Goal: Task Accomplishment & Management: Use online tool/utility

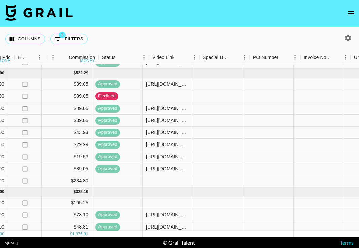
scroll to position [257, 471]
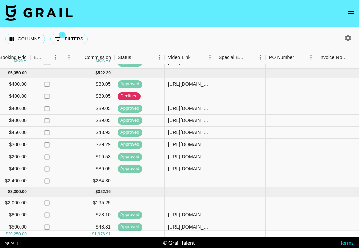
click at [185, 204] on div at bounding box center [190, 203] width 50 height 12
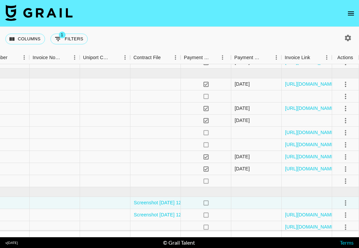
scroll to position [257, 758]
type input "[URL][DOMAIN_NAME]"
click at [347, 203] on icon "select merge strategy" at bounding box center [346, 203] width 8 height 8
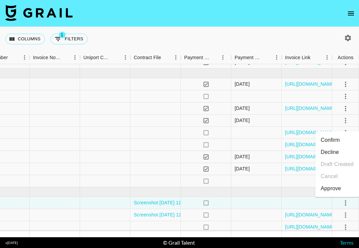
click at [342, 192] on li "Approve" at bounding box center [338, 189] width 44 height 12
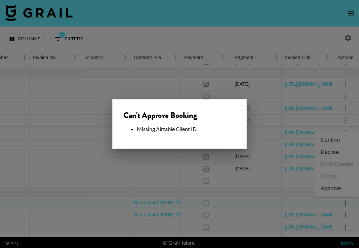
click at [238, 204] on div at bounding box center [179, 124] width 359 height 248
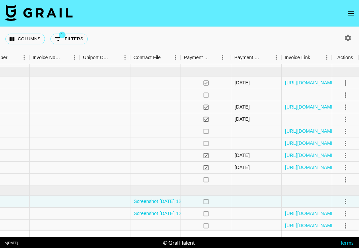
scroll to position [259, 758]
click at [301, 199] on div at bounding box center [307, 202] width 50 height 12
click at [301, 200] on div at bounding box center [307, 202] width 50 height 12
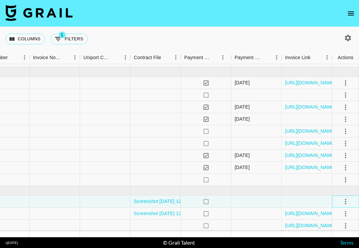
click at [346, 202] on icon "select merge strategy" at bounding box center [345, 201] width 1 height 5
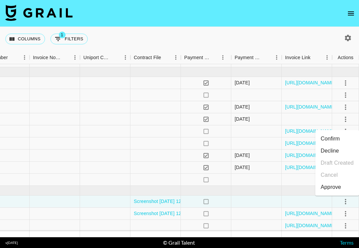
click at [336, 189] on div "Approve" at bounding box center [331, 187] width 21 height 8
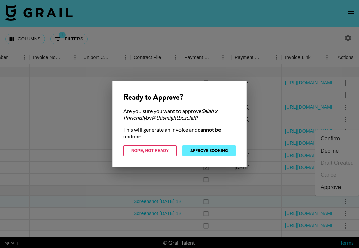
click at [227, 154] on button "Approve Booking" at bounding box center [208, 150] width 53 height 11
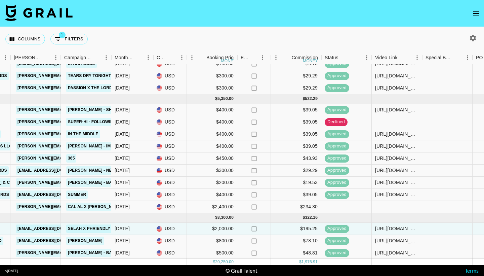
scroll to position [0, 0]
click at [220, 1] on nav at bounding box center [242, 13] width 484 height 27
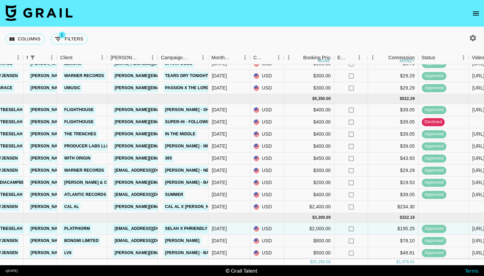
scroll to position [232, 166]
